Goal: Transaction & Acquisition: Book appointment/travel/reservation

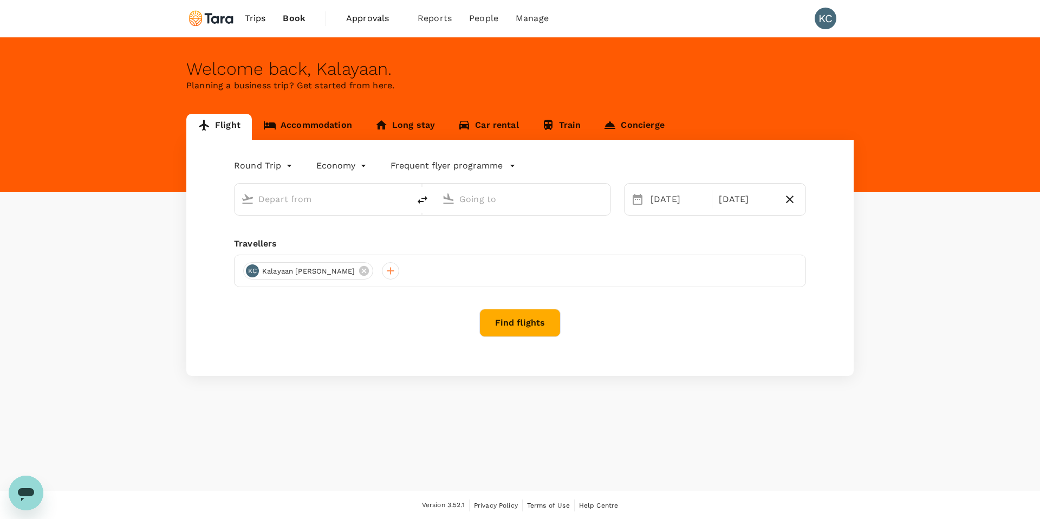
click at [278, 194] on input "text" at bounding box center [322, 199] width 128 height 17
type input "[PERSON_NAME] Intl (MNL)"
type input "Suvarnabhumi Intl (BKK)"
type input "[PERSON_NAME] Intl (MNL)"
type input "Suvarnabhumi Intl (BKK)"
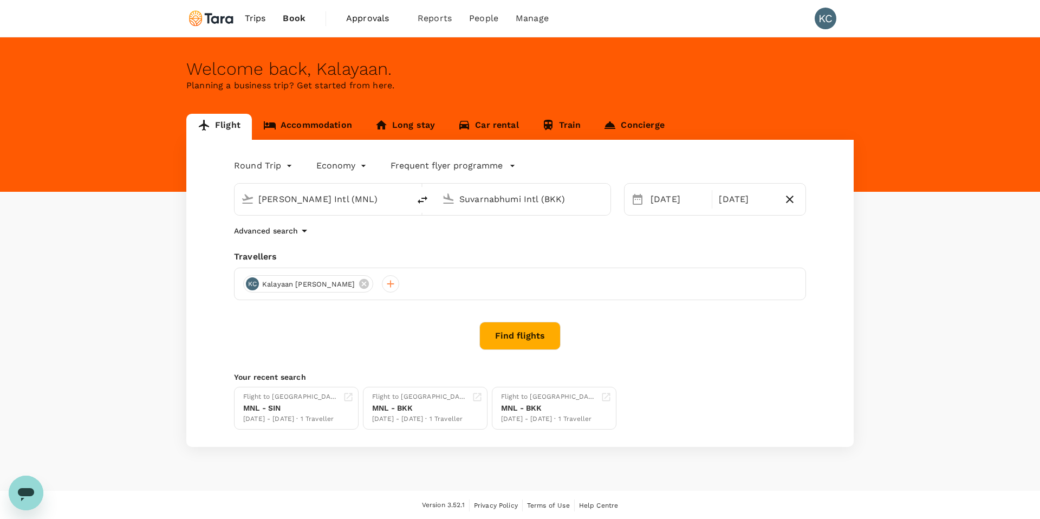
drag, startPoint x: 361, startPoint y: 200, endPoint x: 258, endPoint y: 192, distance: 103.3
click at [258, 192] on input "[PERSON_NAME] Intl (MNL)" at bounding box center [322, 199] width 128 height 17
click at [270, 241] on p "Soekarno-Hatta Intl" at bounding box center [338, 241] width 190 height 11
type input "Soekarno-Hatta Intl (CGK)"
click at [490, 203] on input "Suvarnabhumi Intl (BKK)" at bounding box center [523, 199] width 128 height 17
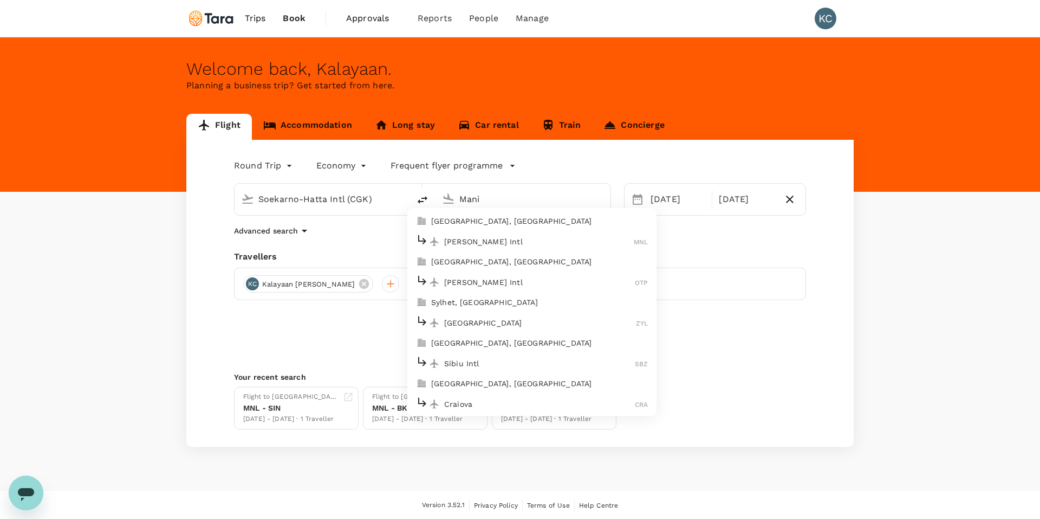
click at [484, 241] on p "[PERSON_NAME] Intl" at bounding box center [539, 241] width 190 height 11
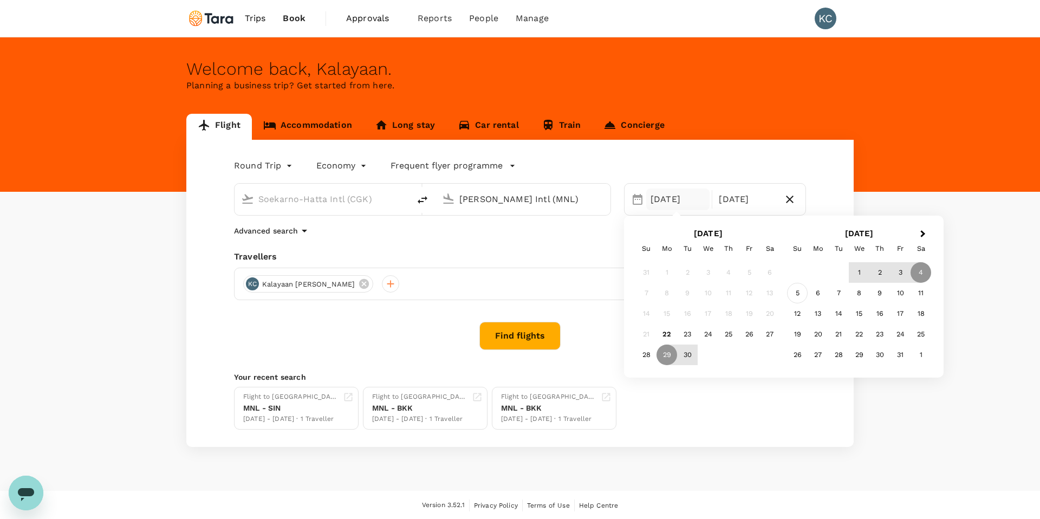
type input "[PERSON_NAME] Intl (MNL)"
click at [799, 293] on div "5" at bounding box center [797, 293] width 21 height 21
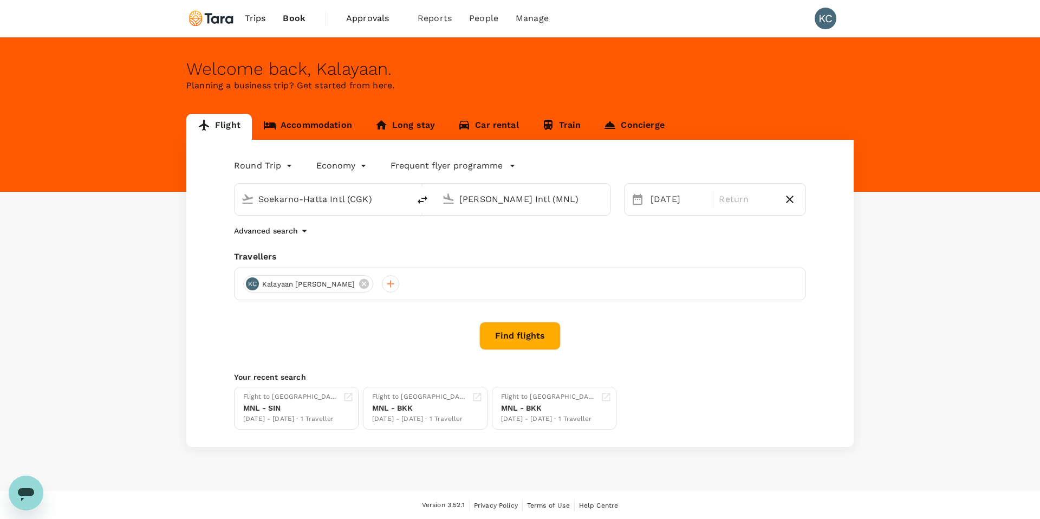
click at [543, 246] on div "Round Trip roundtrip Economy economy Frequent flyer programme Soekarno-Hatta In…" at bounding box center [520, 293] width 668 height 307
click at [288, 169] on body "Trips Book Approvals 0 Reports People Manage KC Welcome back , Kalayaan . Plann…" at bounding box center [520, 260] width 1040 height 520
click at [280, 187] on li "One-Way" at bounding box center [264, 192] width 65 height 20
type input "oneway"
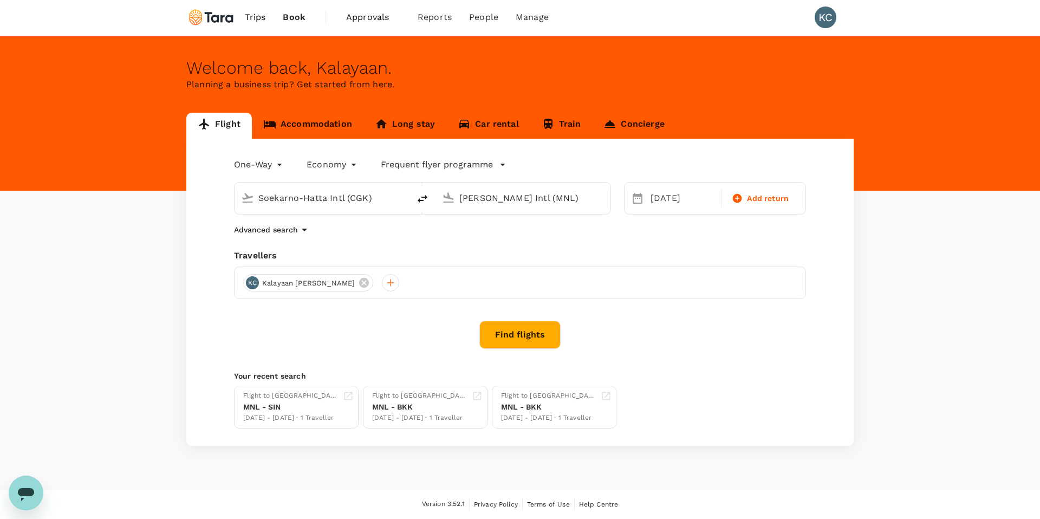
click at [515, 329] on button "Find flights" at bounding box center [520, 335] width 81 height 28
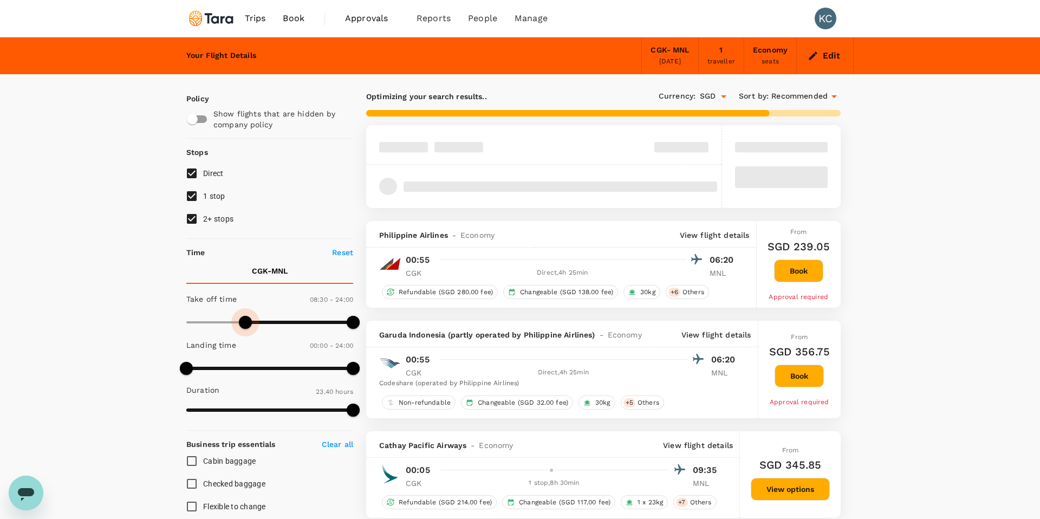
type input "540"
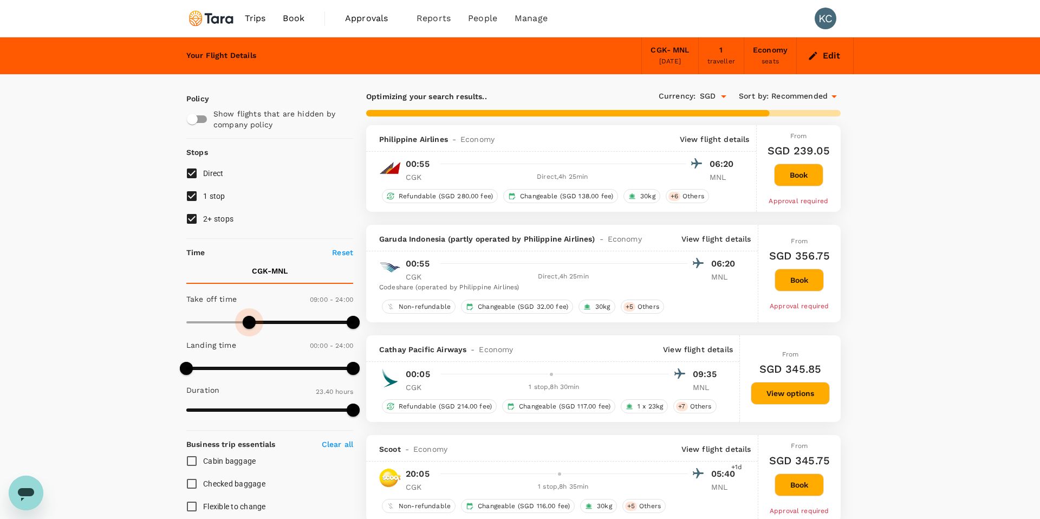
drag, startPoint x: 189, startPoint y: 319, endPoint x: 248, endPoint y: 320, distance: 58.5
click at [248, 320] on span at bounding box center [249, 322] width 13 height 13
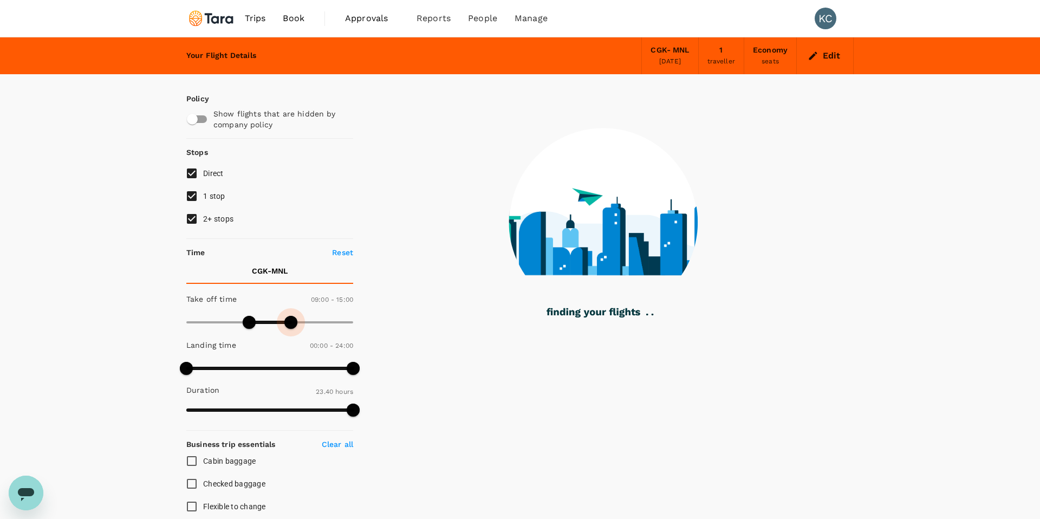
type input "870"
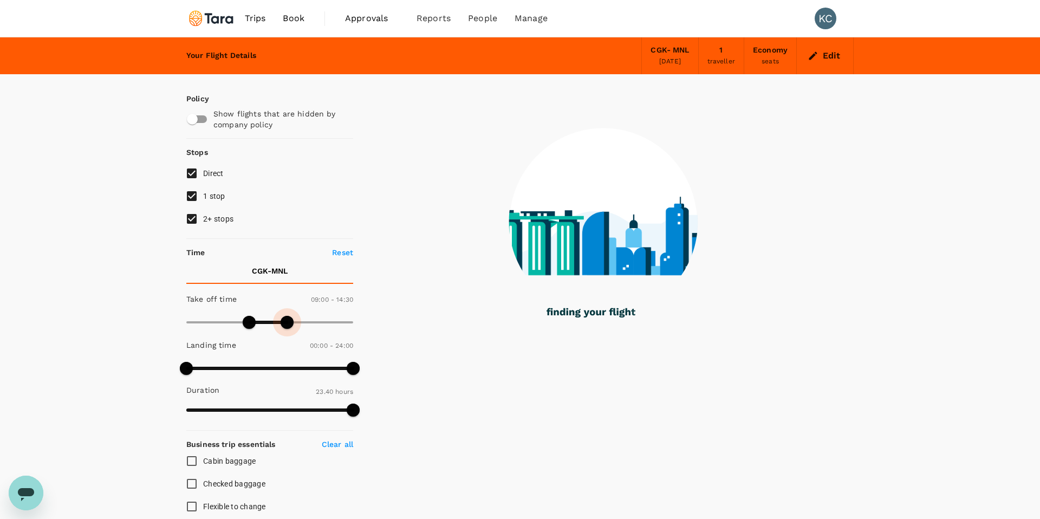
drag, startPoint x: 348, startPoint y: 316, endPoint x: 286, endPoint y: 319, distance: 62.4
click at [286, 319] on span at bounding box center [287, 322] width 13 height 13
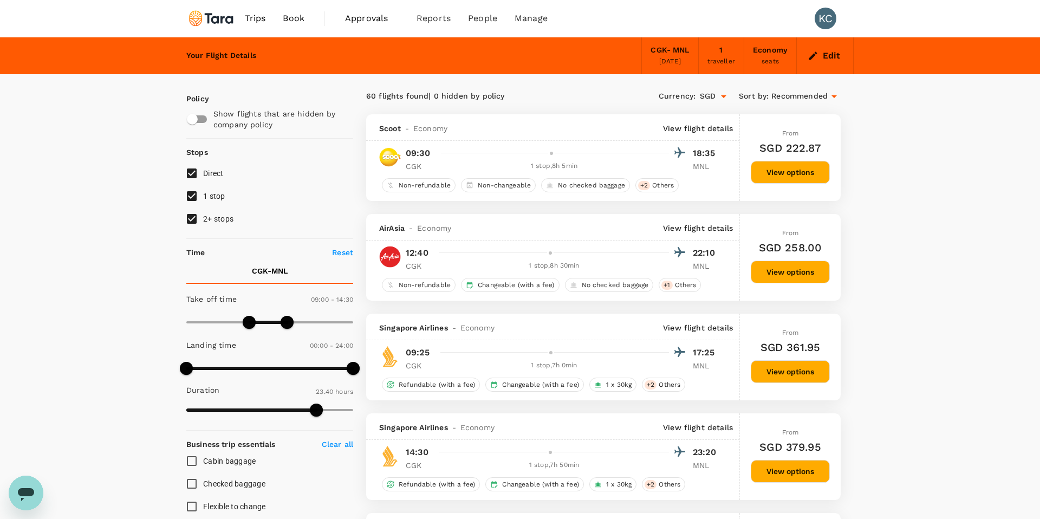
click at [191, 193] on input "1 stop" at bounding box center [191, 196] width 23 height 23
checkbox input "false"
click at [191, 214] on input "2+ stops" at bounding box center [191, 219] width 23 height 23
checkbox input "false"
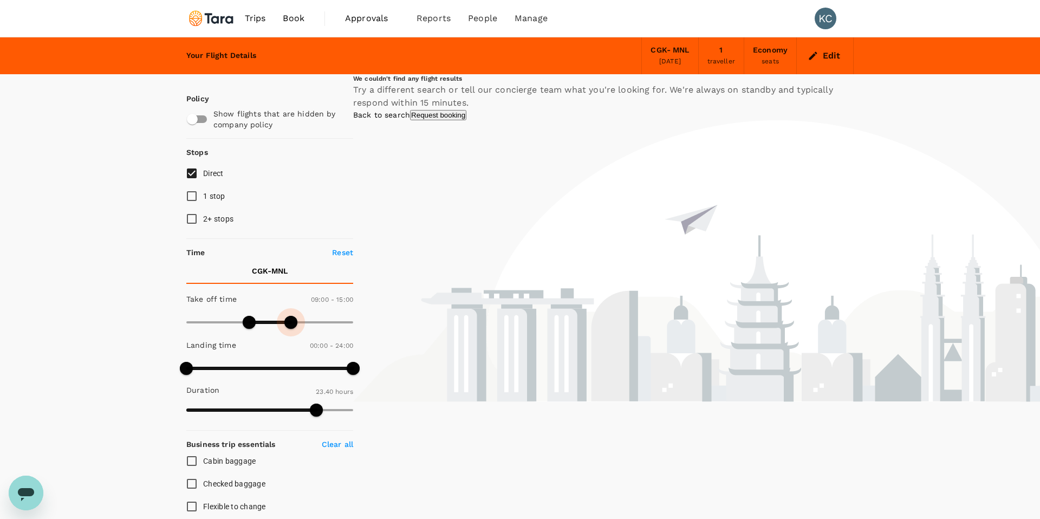
type input "930"
drag, startPoint x: 287, startPoint y: 321, endPoint x: 294, endPoint y: 322, distance: 7.6
click at [294, 322] on span at bounding box center [294, 322] width 13 height 13
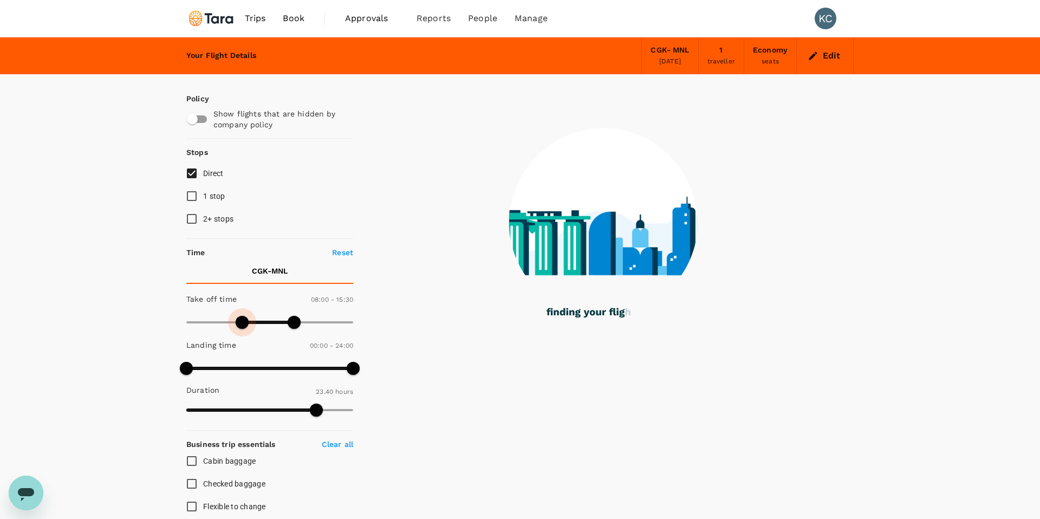
click at [242, 318] on span at bounding box center [242, 322] width 13 height 13
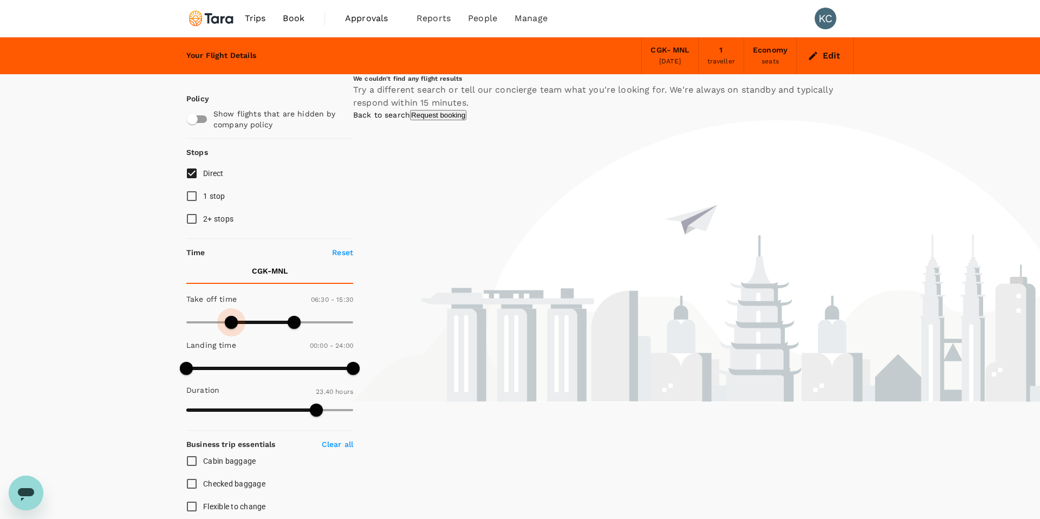
type input "420"
drag, startPoint x: 243, startPoint y: 325, endPoint x: 235, endPoint y: 325, distance: 8.1
click at [235, 325] on span at bounding box center [235, 322] width 13 height 13
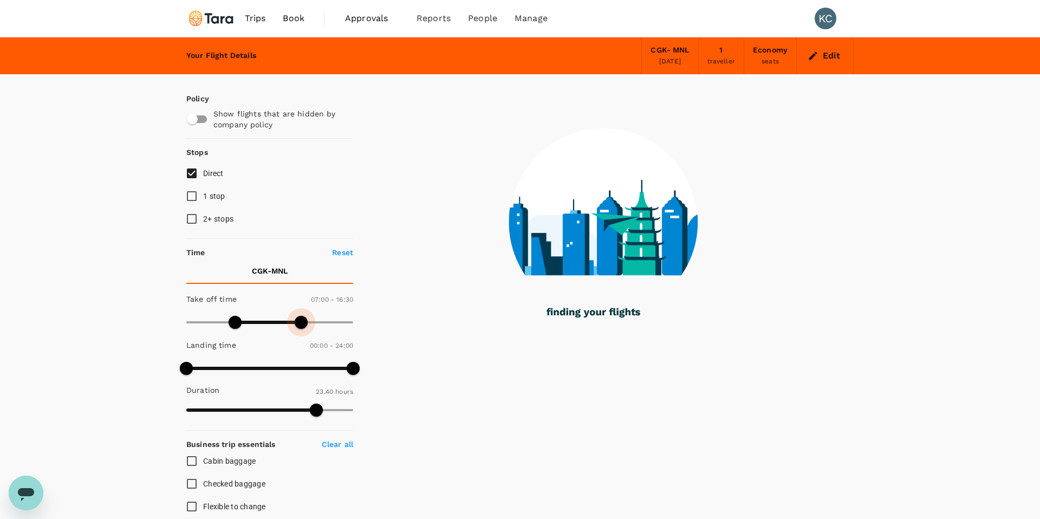
type input "1020"
drag, startPoint x: 294, startPoint y: 324, endPoint x: 305, endPoint y: 324, distance: 10.8
click at [305, 324] on span at bounding box center [301, 322] width 13 height 13
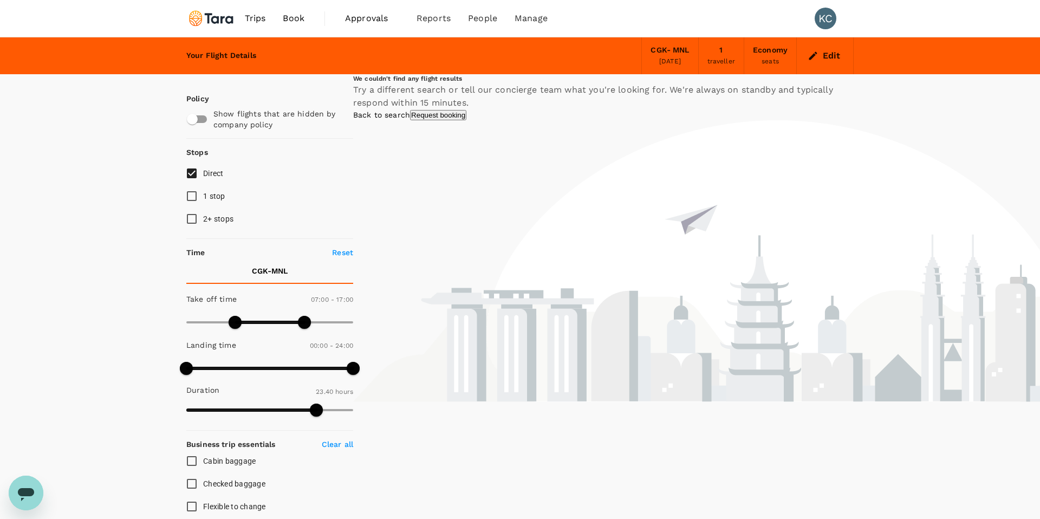
click at [203, 122] on input "checkbox" at bounding box center [192, 119] width 62 height 21
checkbox input "true"
type input "1200"
drag, startPoint x: 305, startPoint y: 322, endPoint x: 326, endPoint y: 326, distance: 22.1
click at [326, 326] on span at bounding box center [325, 322] width 13 height 13
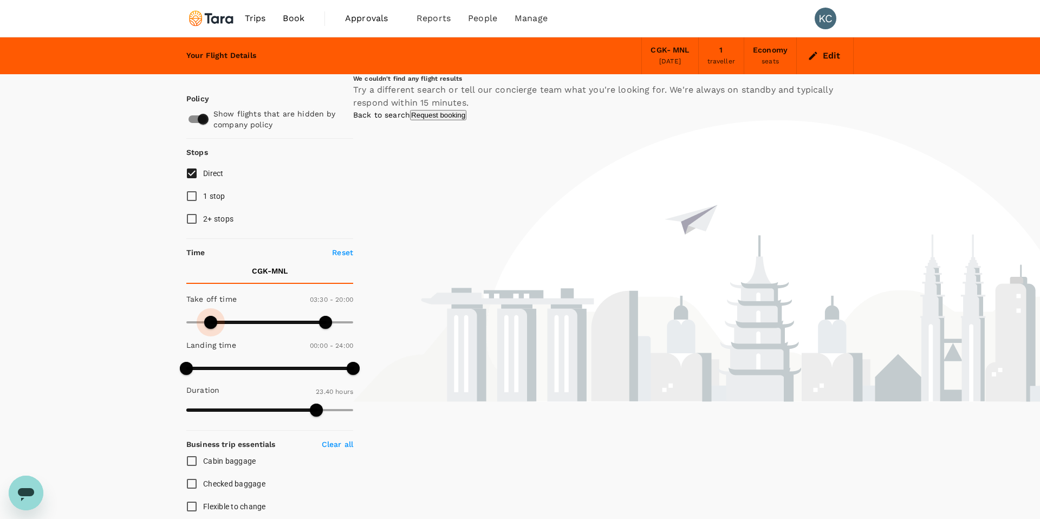
type input "0"
drag, startPoint x: 232, startPoint y: 320, endPoint x: 170, endPoint y: 312, distance: 62.8
type input "1440"
drag, startPoint x: 326, startPoint y: 322, endPoint x: 366, endPoint y: 321, distance: 40.1
